Goal: Task Accomplishment & Management: Manage account settings

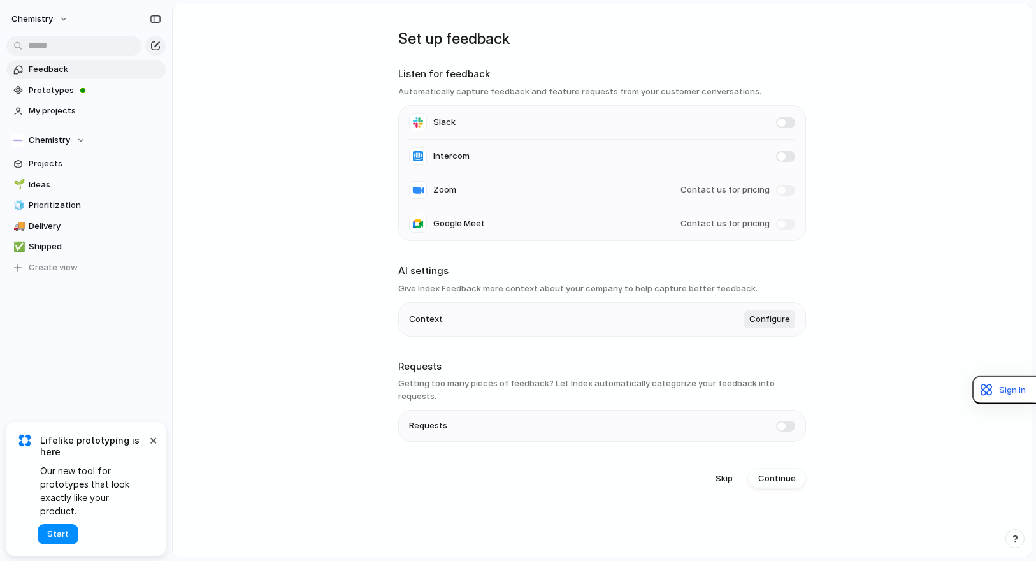
click at [373, 272] on main "Set up feedback Listen for feedback Automatically capture feedback and feature …" at bounding box center [602, 280] width 860 height 553
click at [779, 323] on span "Configure" at bounding box center [769, 319] width 41 height 13
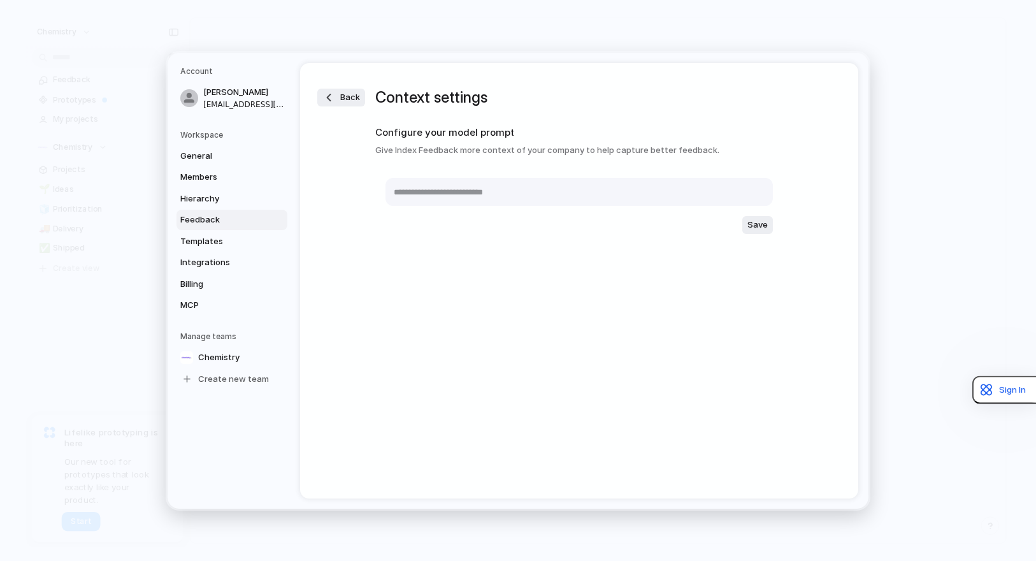
type textarea "**********"
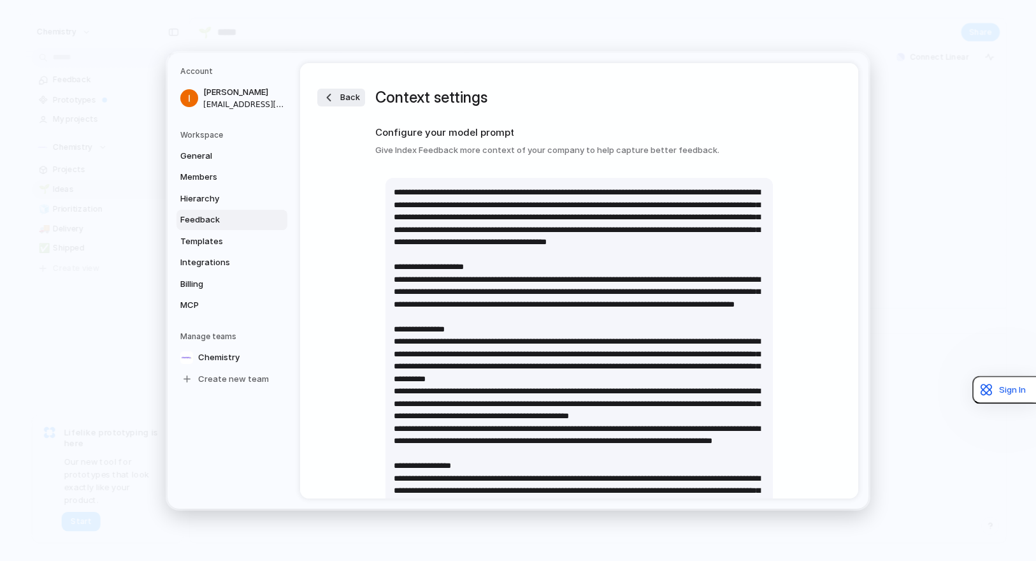
scroll to position [250, 0]
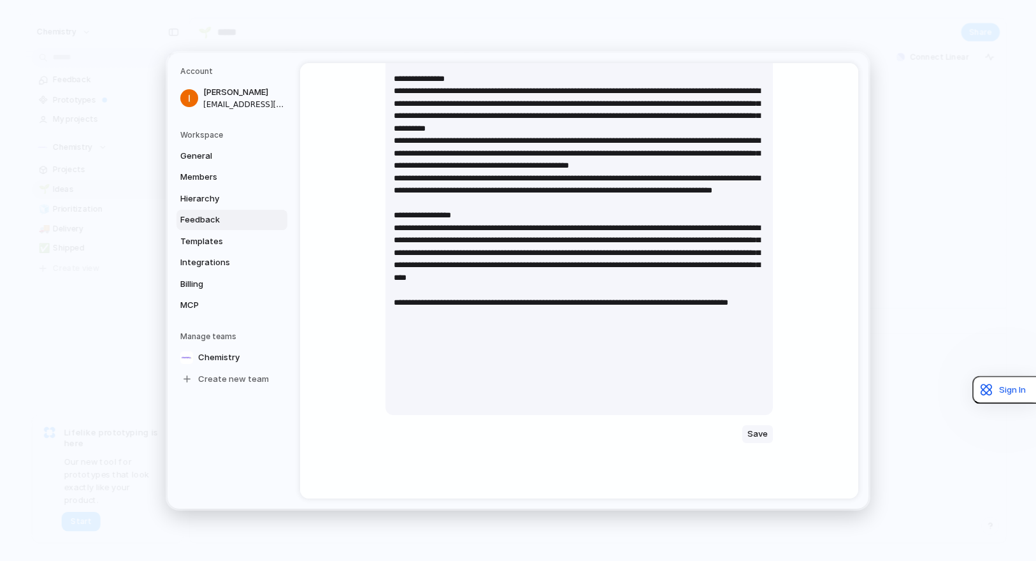
click at [757, 429] on span "Save" at bounding box center [757, 433] width 20 height 13
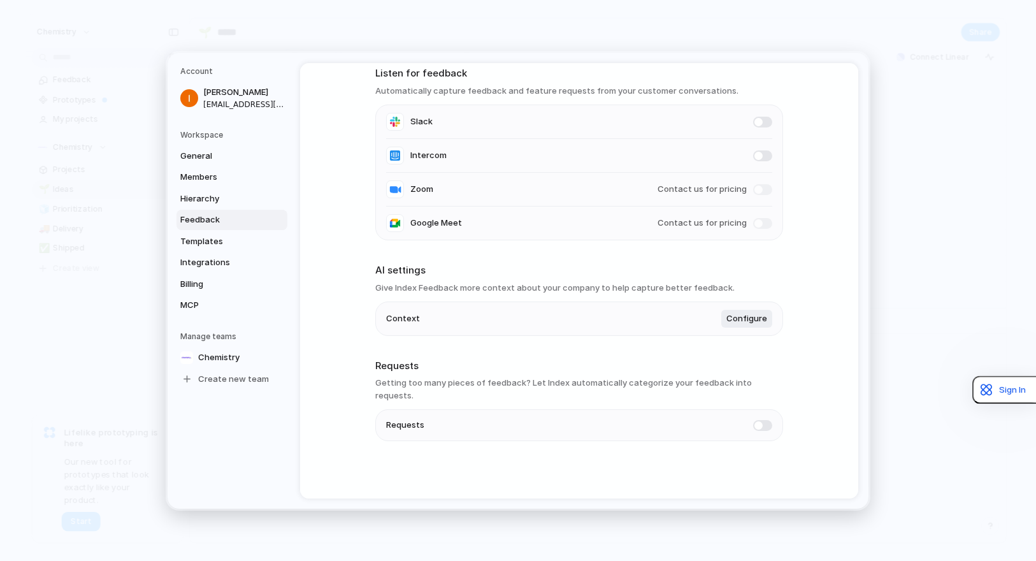
scroll to position [50, 0]
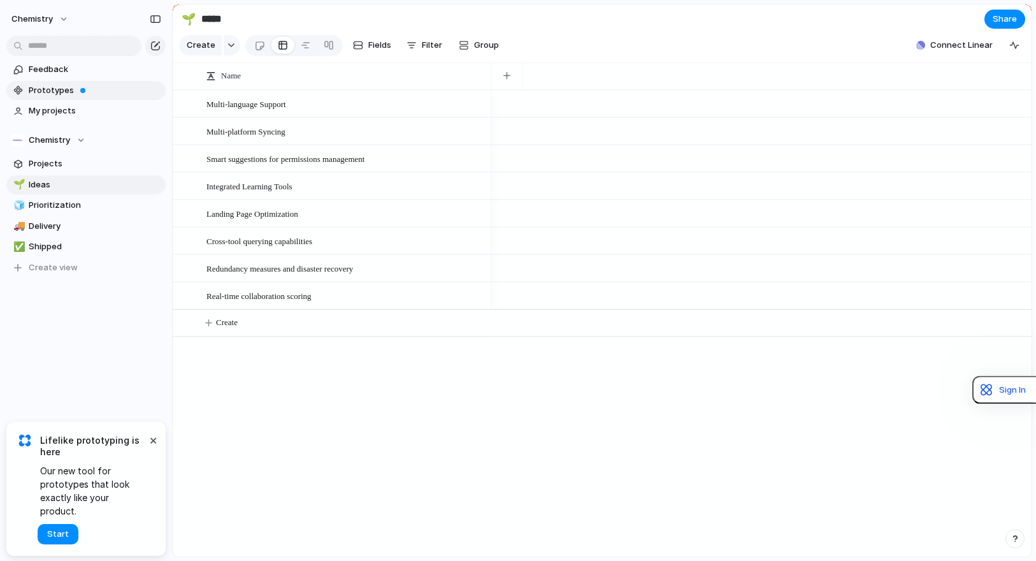
click at [99, 88] on span "Prototypes" at bounding box center [95, 90] width 133 height 13
